Goal: Information Seeking & Learning: Learn about a topic

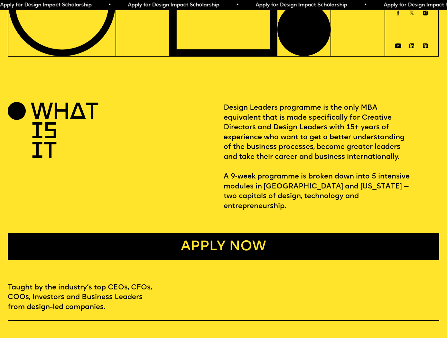
scroll to position [177, 0]
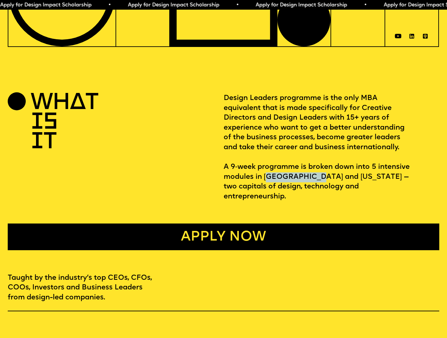
drag, startPoint x: 268, startPoint y: 172, endPoint x: 321, endPoint y: 172, distance: 52.8
click at [320, 172] on p "Design Leaders programme is the only MBA equivalent that is made specifically f…" at bounding box center [332, 148] width 216 height 108
click at [321, 172] on p "Design Leaders programme is the only MBA equivalent that is made specifically f…" at bounding box center [332, 148] width 216 height 108
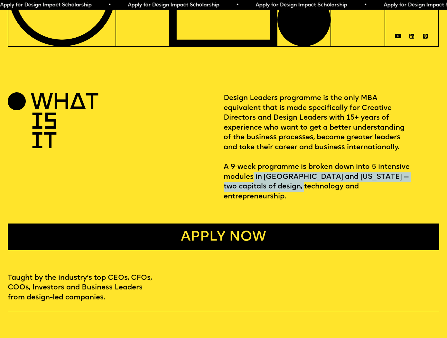
drag, startPoint x: 253, startPoint y: 179, endPoint x: 293, endPoint y: 182, distance: 40.0
click at [292, 182] on p "Design Leaders programme is the only MBA equivalent that is made specifically f…" at bounding box center [332, 148] width 216 height 108
click at [293, 182] on p "Design Leaders programme is the only MBA equivalent that is made specifically f…" at bounding box center [332, 148] width 216 height 108
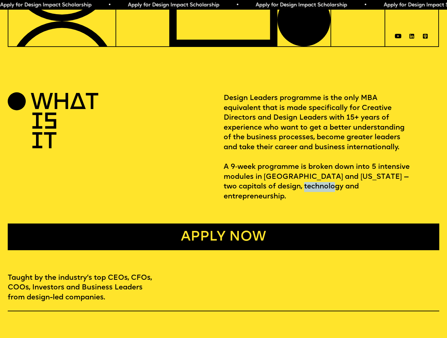
drag, startPoint x: 293, startPoint y: 182, endPoint x: 321, endPoint y: 181, distance: 28.4
click at [321, 181] on p "Design Leaders programme is the only MBA equivalent that is made specifically f…" at bounding box center [332, 148] width 216 height 108
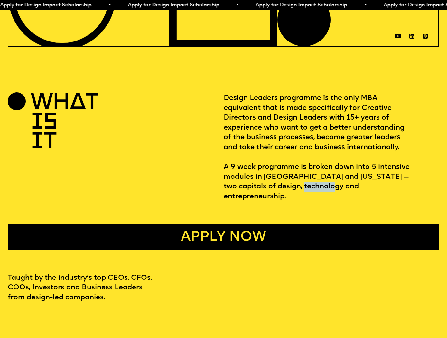
click at [322, 180] on p "Design Leaders programme is the only MBA equivalent that is made specifically f…" at bounding box center [332, 148] width 216 height 108
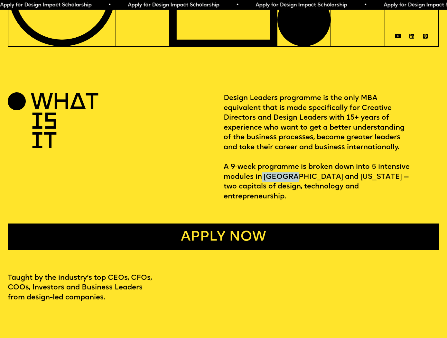
drag, startPoint x: 261, startPoint y: 174, endPoint x: 295, endPoint y: 174, distance: 33.5
click at [295, 175] on p "Design Leaders programme is the only MBA equivalent that is made specifically f…" at bounding box center [332, 148] width 216 height 108
click at [282, 182] on p "Design Leaders programme is the only MBA equivalent that is made specifically f…" at bounding box center [332, 148] width 216 height 108
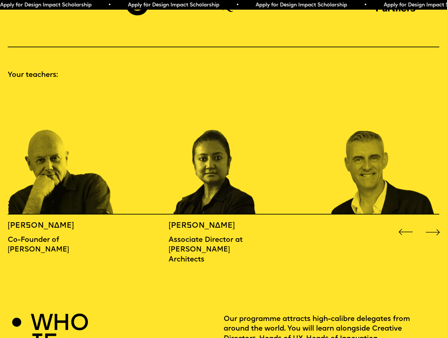
scroll to position [615, 0]
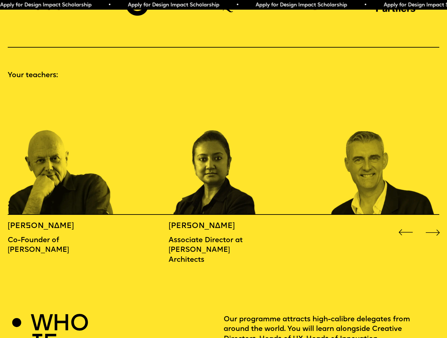
click at [434, 224] on div "Next slide" at bounding box center [433, 233] width 18 height 18
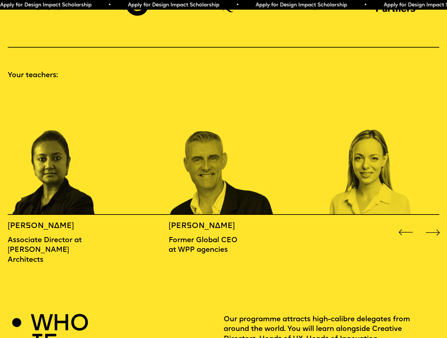
click at [434, 224] on div "Next slide" at bounding box center [433, 233] width 18 height 18
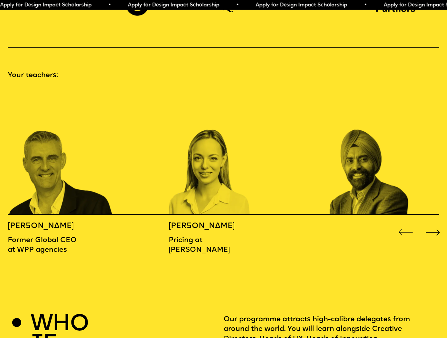
click at [434, 224] on div "Next slide" at bounding box center [433, 233] width 18 height 18
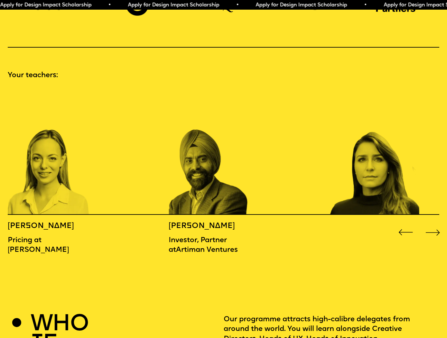
click at [434, 224] on div "Next slide" at bounding box center [433, 233] width 18 height 18
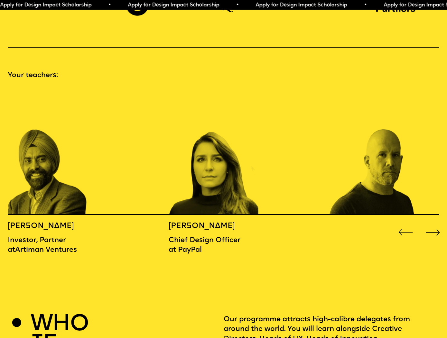
click at [434, 224] on div "Next slide" at bounding box center [433, 233] width 18 height 18
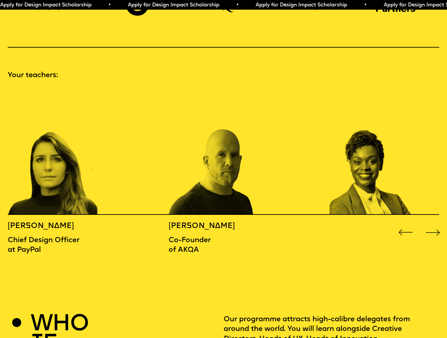
click at [434, 224] on div "Next slide" at bounding box center [433, 233] width 18 height 18
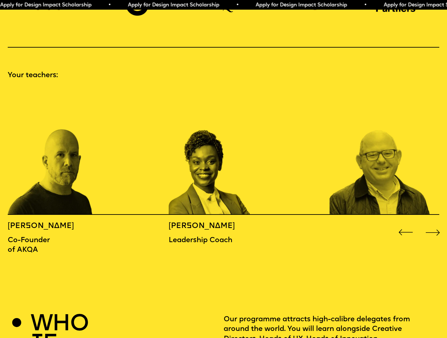
click at [434, 224] on div "Next slide" at bounding box center [433, 233] width 18 height 18
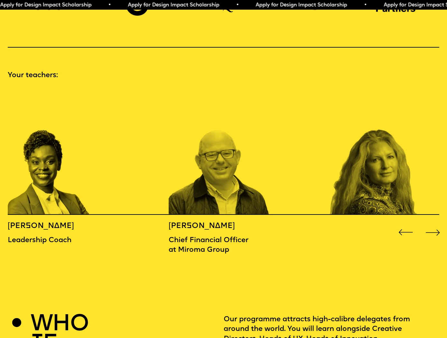
click at [434, 224] on div "Next slide" at bounding box center [433, 233] width 18 height 18
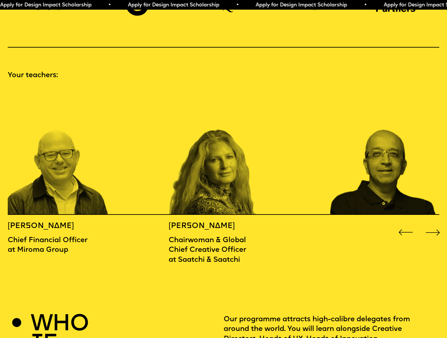
click at [434, 224] on div "Next slide" at bounding box center [433, 233] width 18 height 18
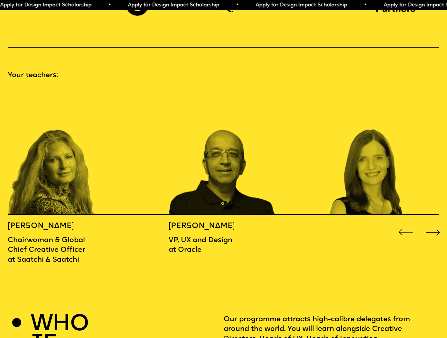
click at [434, 224] on div "Next slide" at bounding box center [433, 233] width 18 height 18
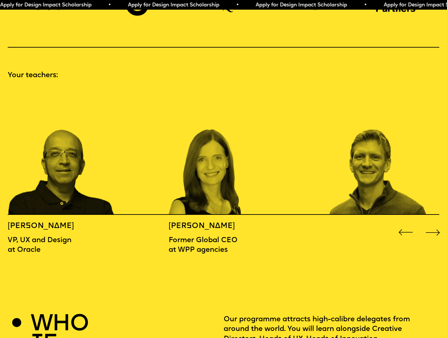
click at [434, 224] on div "Next slide" at bounding box center [433, 233] width 18 height 18
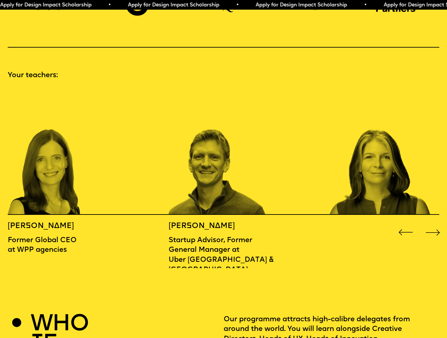
click at [434, 224] on div "Next slide" at bounding box center [433, 233] width 18 height 18
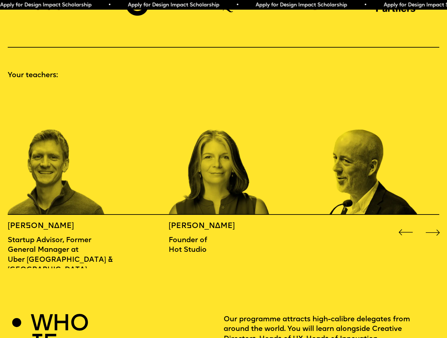
click at [434, 224] on div "Next slide" at bounding box center [433, 233] width 18 height 18
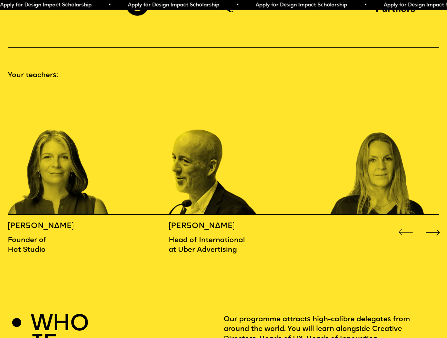
click at [434, 224] on div "Next slide" at bounding box center [433, 233] width 18 height 18
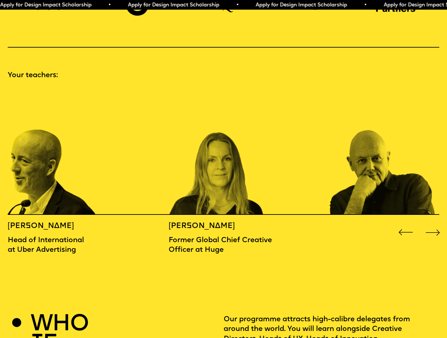
click at [434, 224] on div "Next slide" at bounding box center [433, 233] width 18 height 18
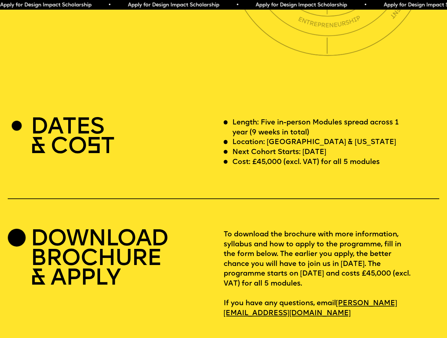
scroll to position [1701, 0]
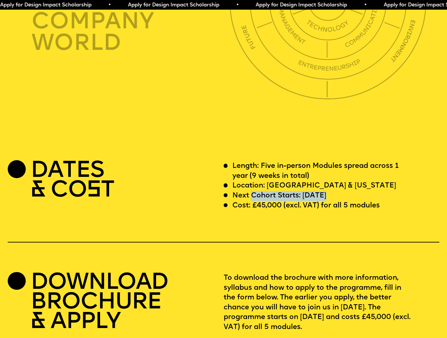
drag, startPoint x: 253, startPoint y: 179, endPoint x: 326, endPoint y: 178, distance: 72.8
click at [325, 191] on p "Next Cohort Starts: [DATE]" at bounding box center [279, 196] width 94 height 10
click at [326, 191] on p "Next Cohort Starts: [DATE]" at bounding box center [279, 196] width 94 height 10
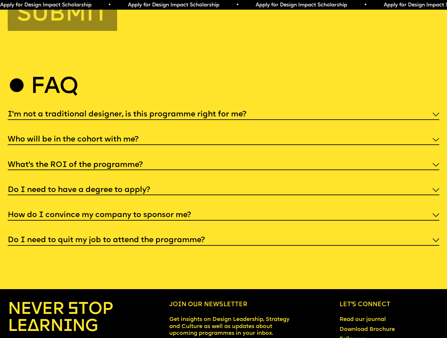
scroll to position [2289, 0]
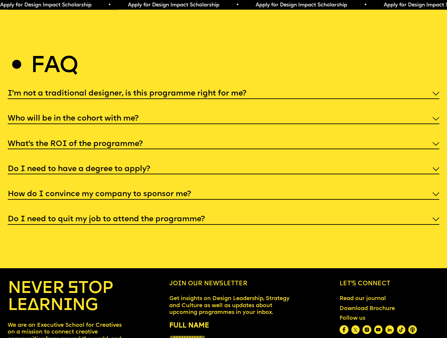
click at [192, 113] on div "Who will be in the cohort with me?" at bounding box center [224, 119] width 432 height 12
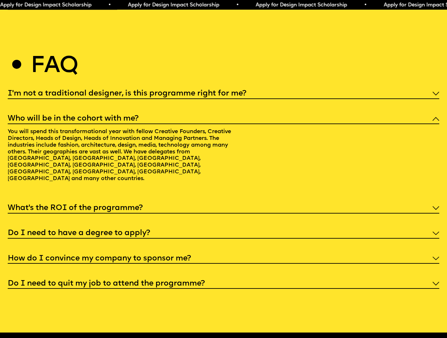
click at [105, 202] on div "What’s the ROI of the programme?" at bounding box center [224, 208] width 432 height 12
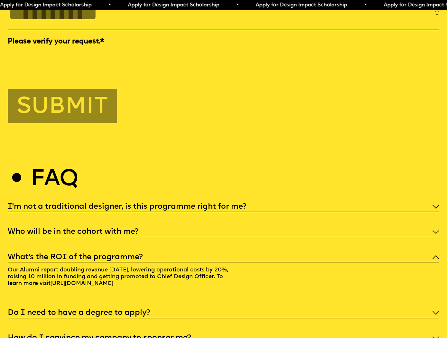
scroll to position [2302, 0]
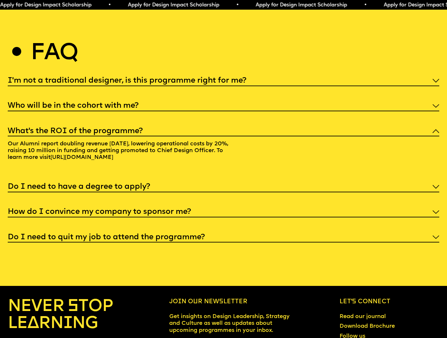
click at [211, 186] on div "I'm not a traditional designer, is this programme right for me? Though the prog…" at bounding box center [224, 159] width 432 height 168
click at [203, 206] on div "How do I convince my company to sponsor me?" at bounding box center [224, 212] width 432 height 12
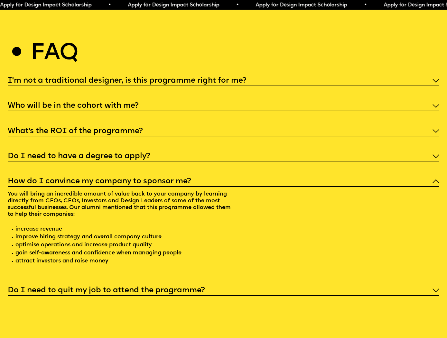
click at [171, 78] on h5 "I'm not a traditional designer, is this programme right for me?" at bounding box center [127, 81] width 239 height 6
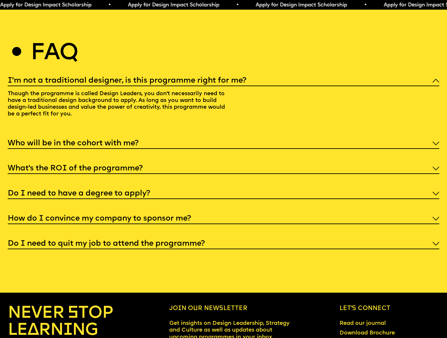
click at [128, 241] on h5 "Do I need to quit my job to attend the programme?" at bounding box center [106, 244] width 197 height 6
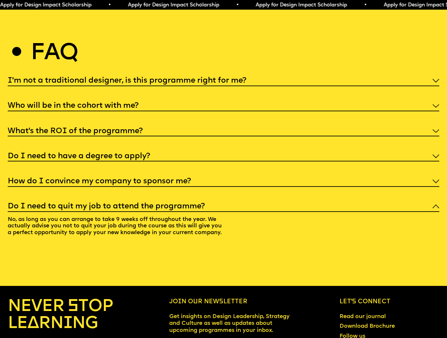
click at [32, 178] on h5 "How do I convince my company to sponsor me?" at bounding box center [99, 181] width 183 height 6
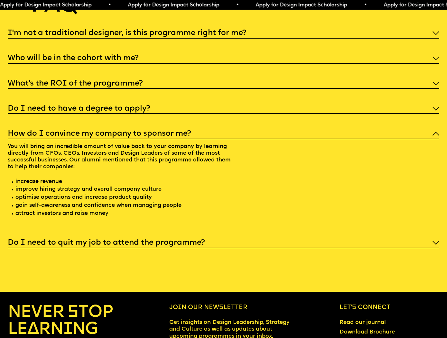
scroll to position [2353, 0]
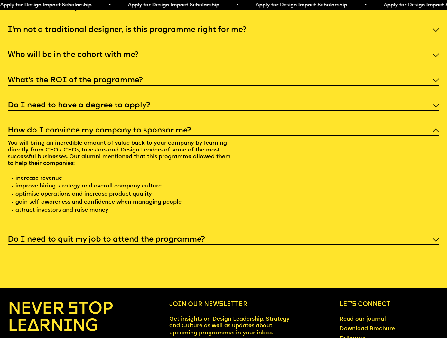
click at [75, 234] on div "Do I need to quit my job to attend the programme?" at bounding box center [224, 240] width 432 height 12
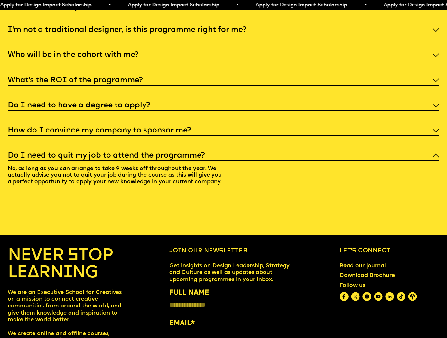
click at [90, 99] on div "Do I need to have a degree to apply?" at bounding box center [224, 105] width 432 height 12
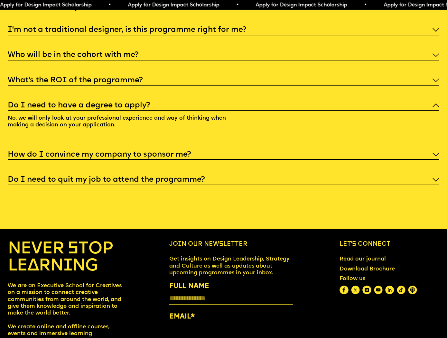
click at [87, 102] on h5 "Do I need to have a degree to apply?" at bounding box center [79, 105] width 143 height 6
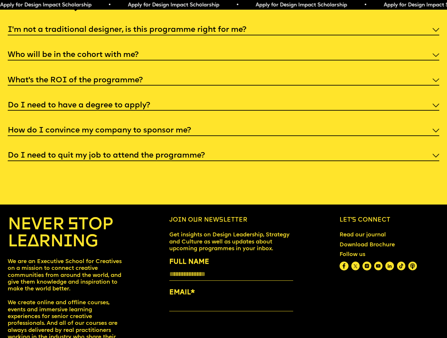
click at [90, 77] on h5 "What’s the ROI of the programme?" at bounding box center [75, 80] width 135 height 6
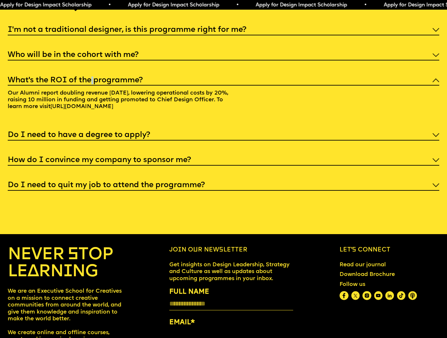
click at [90, 77] on h5 "What’s the ROI of the programme?" at bounding box center [75, 80] width 135 height 6
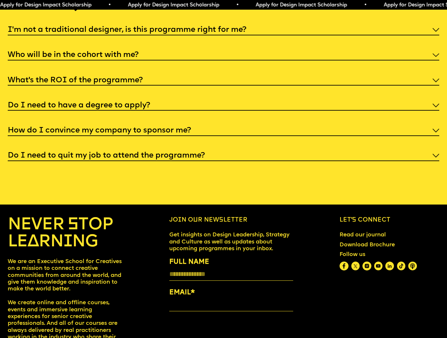
click at [97, 34] on div "I'm not a traditional designer, is this programme right for me? Though the prog…" at bounding box center [224, 92] width 432 height 137
click at [95, 52] on h5 "Who will be in the cohort with me?" at bounding box center [73, 55] width 131 height 6
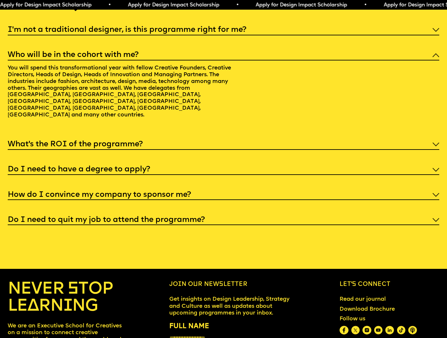
click at [95, 52] on h5 "Who will be in the cohort with me?" at bounding box center [73, 55] width 131 height 6
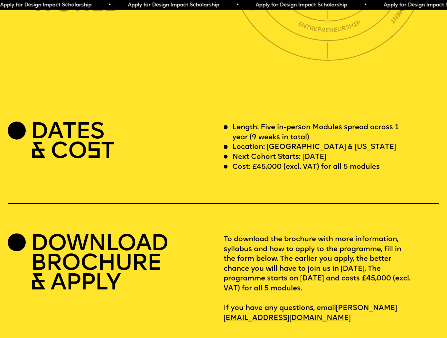
scroll to position [1734, 0]
